Goal: Task Accomplishment & Management: Manage account settings

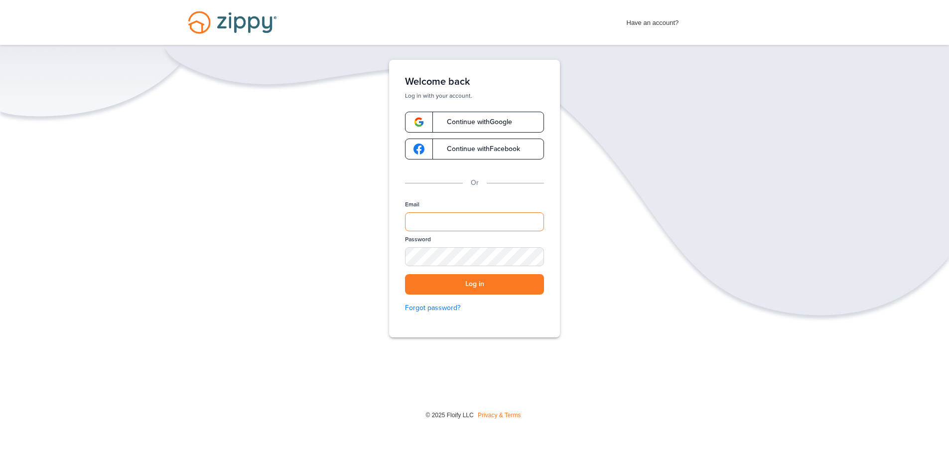
drag, startPoint x: 437, startPoint y: 214, endPoint x: 438, endPoint y: 221, distance: 7.5
click at [437, 214] on input "Email" at bounding box center [474, 221] width 139 height 19
type input "**********"
click at [497, 243] on div "Password" at bounding box center [474, 254] width 139 height 39
click at [533, 255] on div "SHOW" at bounding box center [532, 257] width 22 height 9
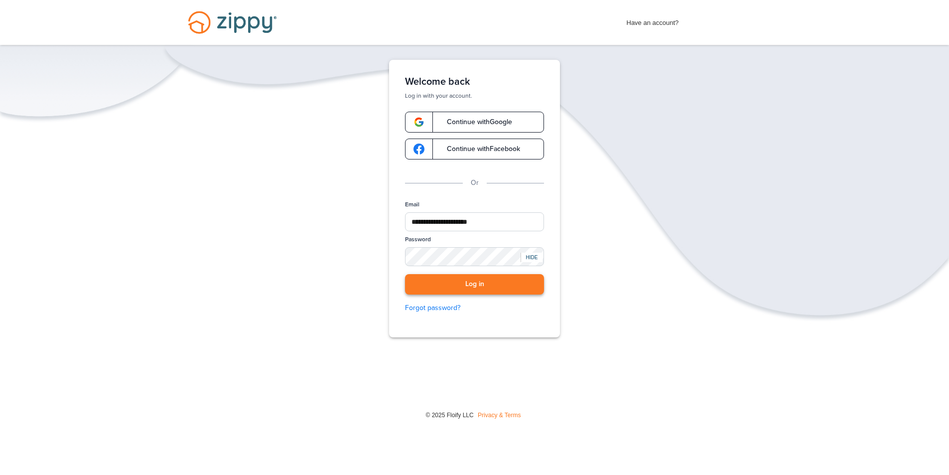
click at [468, 284] on button "Log in" at bounding box center [474, 284] width 139 height 20
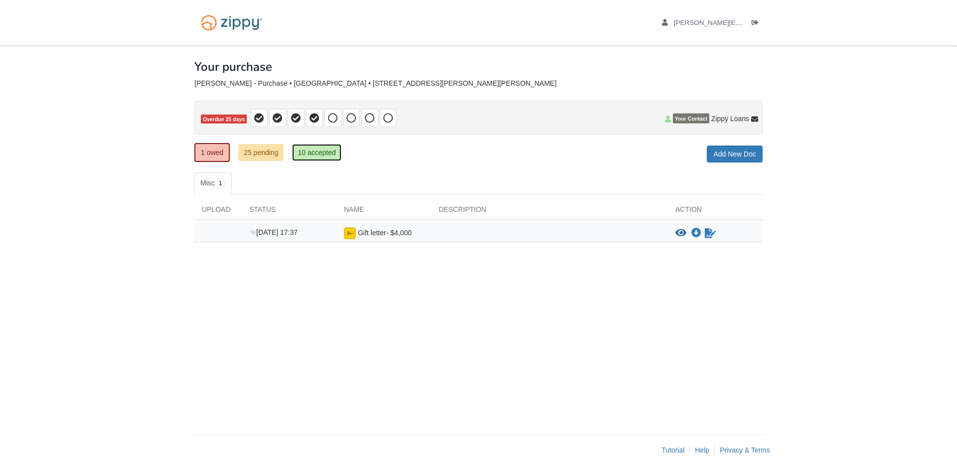
drag, startPoint x: 306, startPoint y: 155, endPoint x: 436, endPoint y: 160, distance: 129.7
click at [307, 154] on link "10 accepted" at bounding box center [316, 152] width 49 height 17
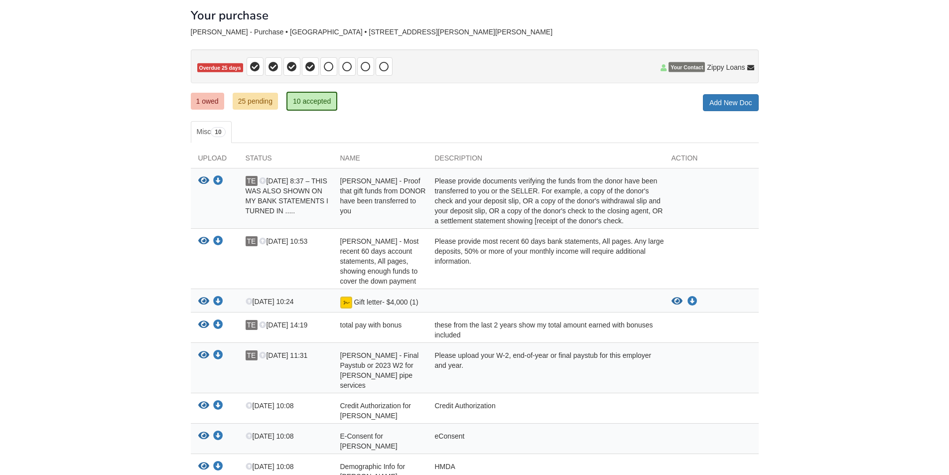
scroll to position [182, 0]
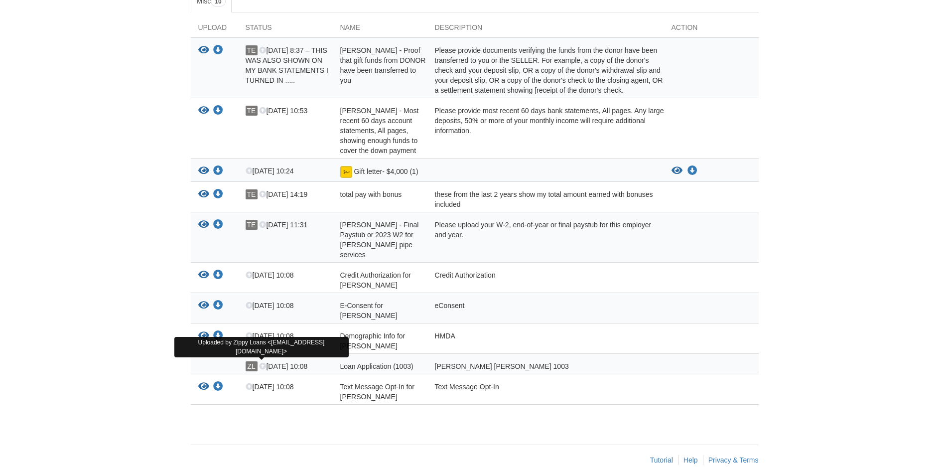
click at [253, 361] on span "ZL" at bounding box center [252, 366] width 12 height 10
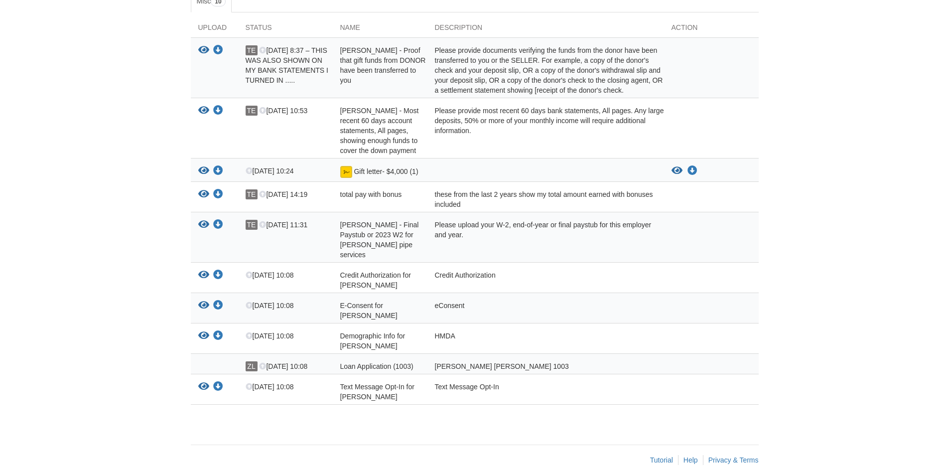
click at [373, 84] on span "Loan Application (1003)" at bounding box center [383, 65] width 86 height 38
drag, startPoint x: 463, startPoint y: 354, endPoint x: 485, endPoint y: 356, distance: 22.5
click at [463, 361] on div "[PERSON_NAME] [PERSON_NAME] 1003" at bounding box center [546, 366] width 237 height 10
drag, startPoint x: 491, startPoint y: 356, endPoint x: 435, endPoint y: 361, distance: 56.5
click at [435, 361] on div "Fannie Mae 1003" at bounding box center [546, 366] width 237 height 10
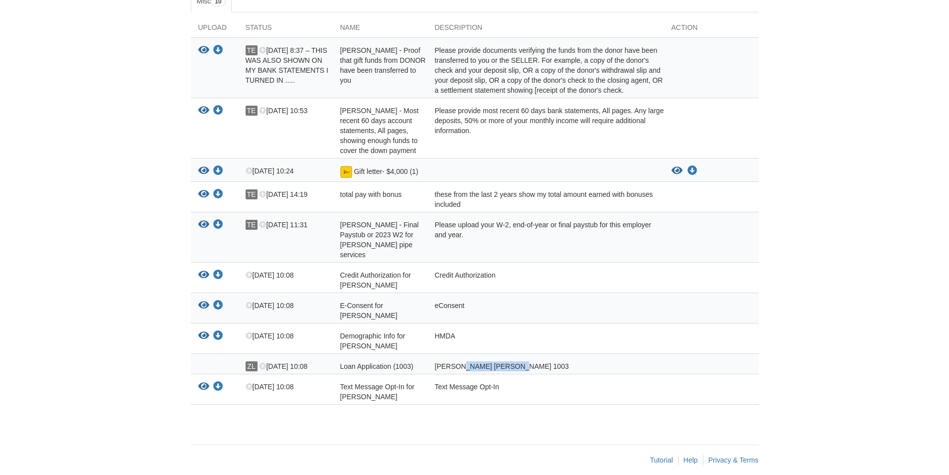
copy div "Fannie Mae 1003"
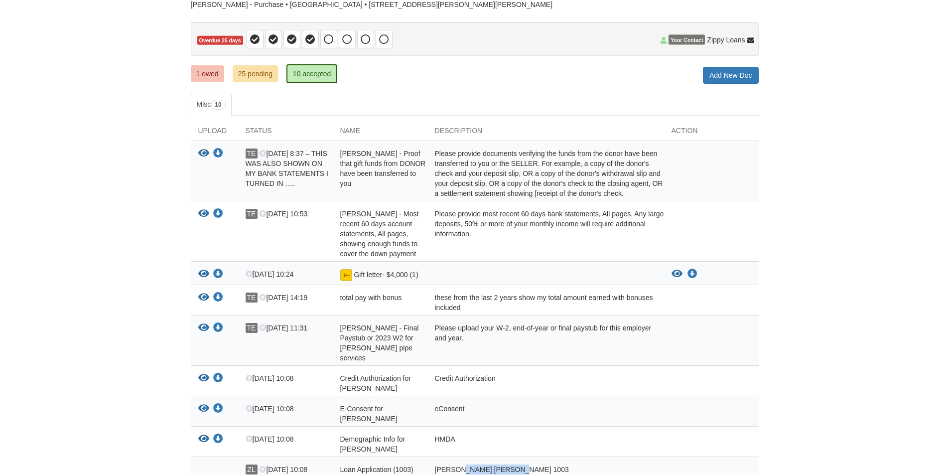
scroll to position [0, 0]
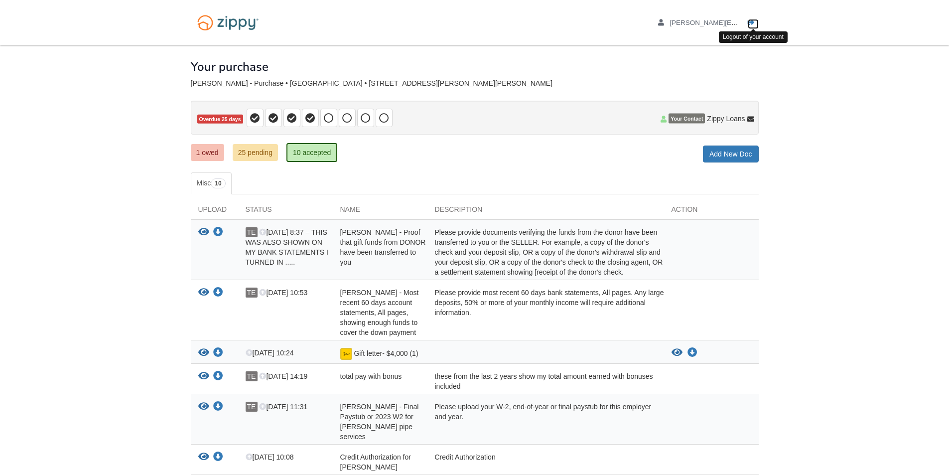
click at [752, 22] on icon "Log out" at bounding box center [751, 22] width 7 height 7
